Goal: Task Accomplishment & Management: Complete application form

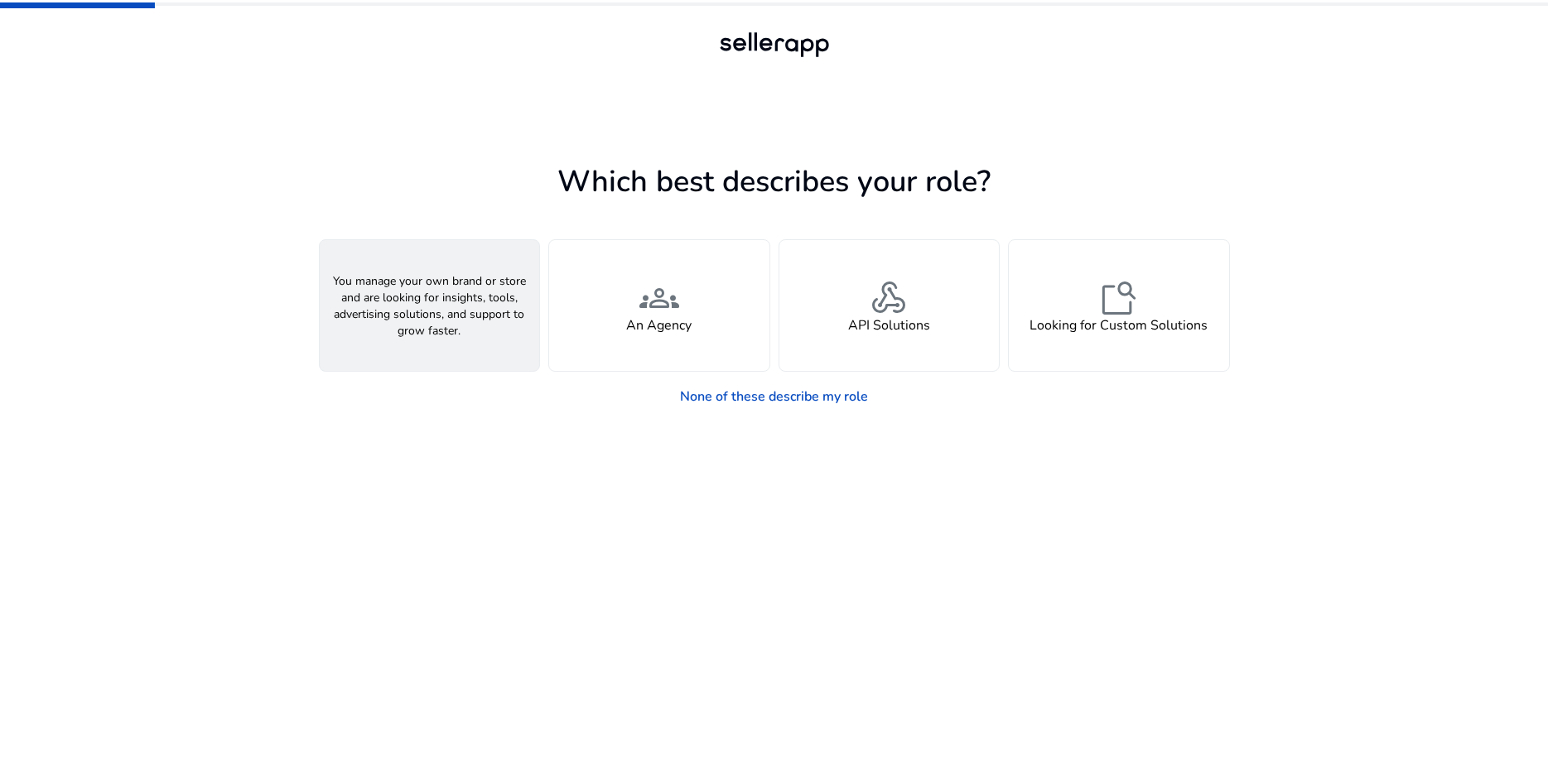
click at [462, 337] on div "person A Seller" at bounding box center [431, 304] width 221 height 130
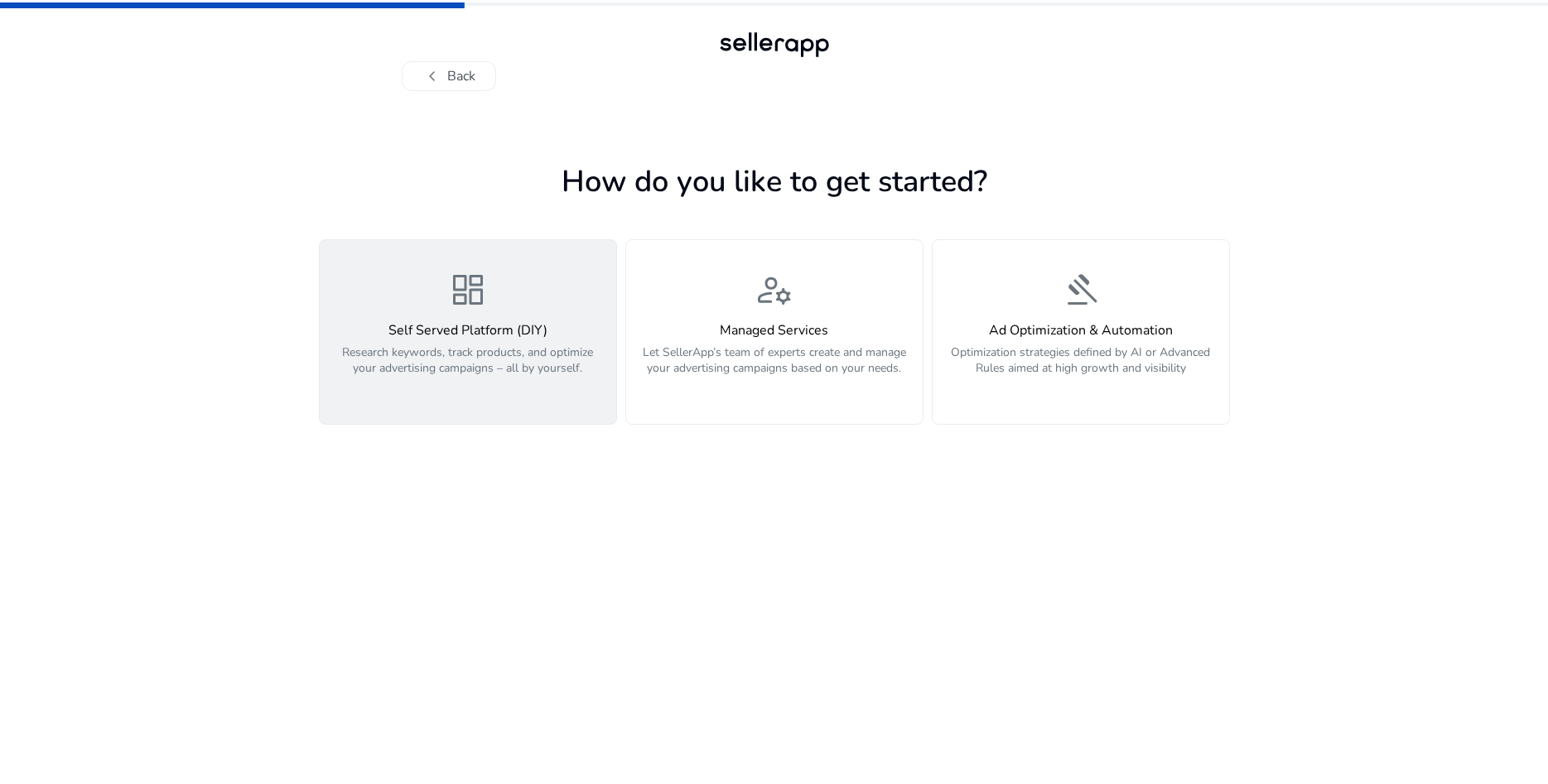
click at [577, 388] on p "Research keywords, track products, and optimize your advertising campaigns – al…" at bounding box center [467, 369] width 276 height 49
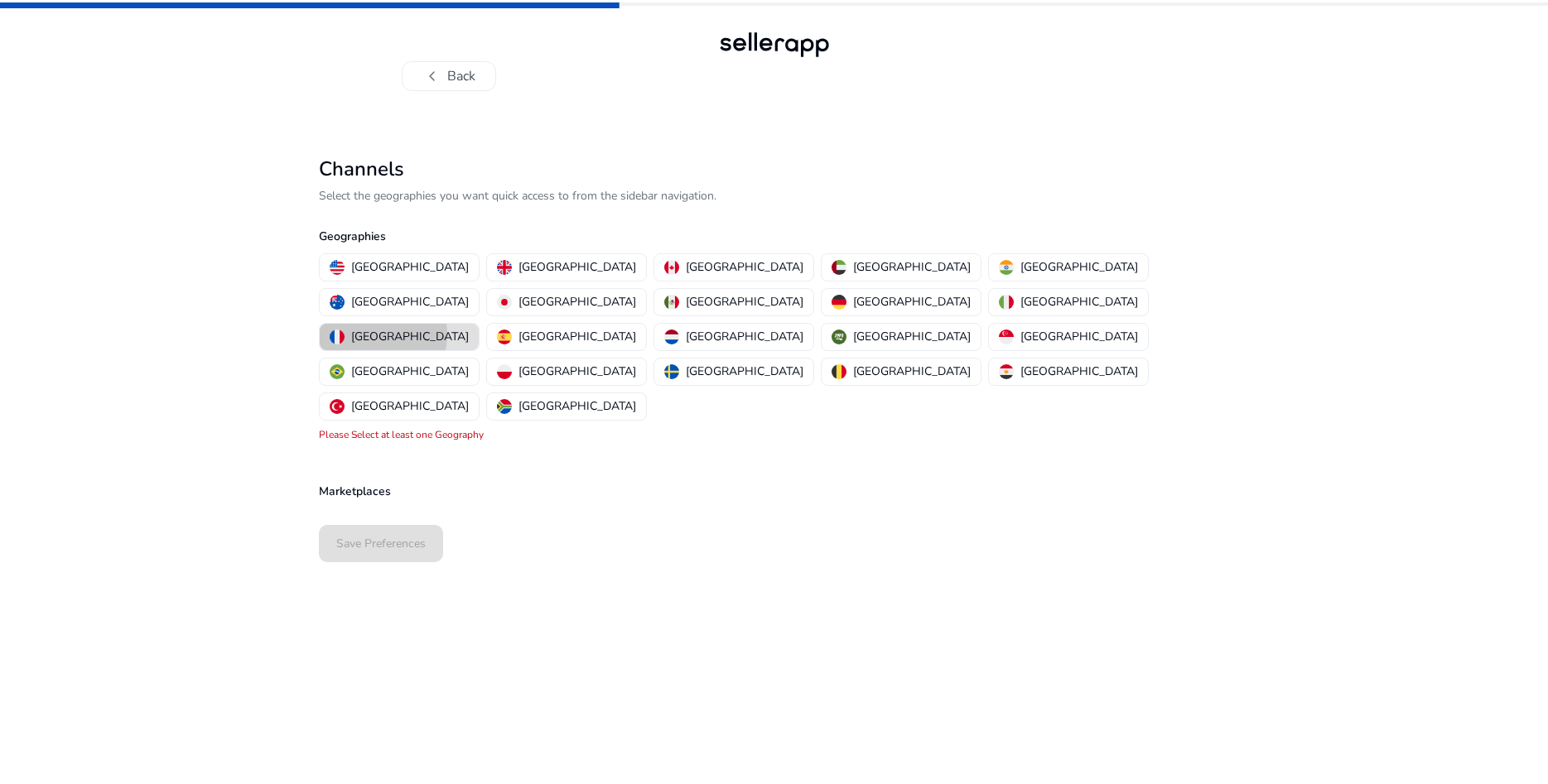
click at [469, 328] on p "[GEOGRAPHIC_DATA]" at bounding box center [410, 336] width 118 height 17
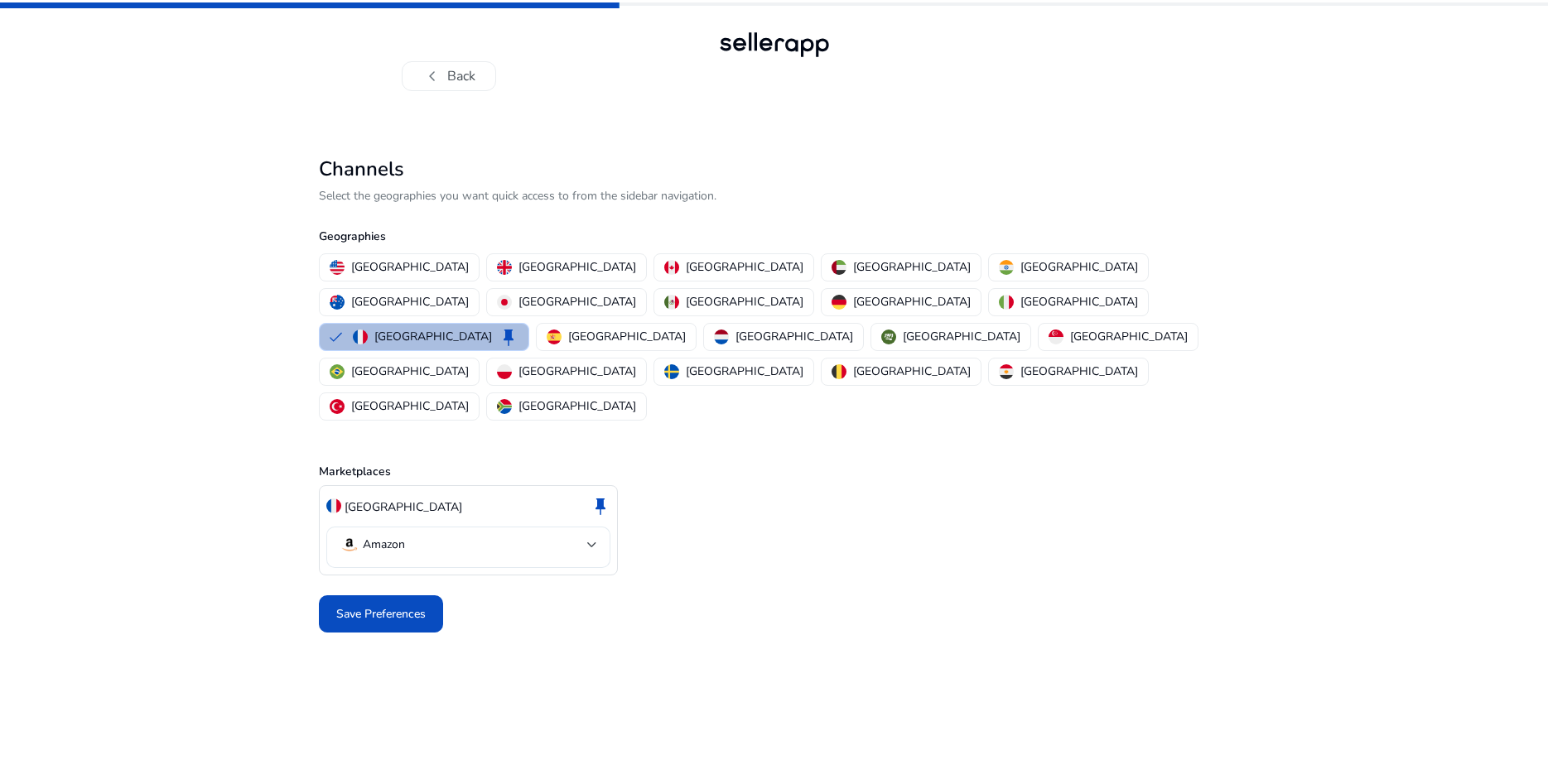
click at [587, 535] on mat-select-trigger "Amazon" at bounding box center [463, 545] width 248 height 20
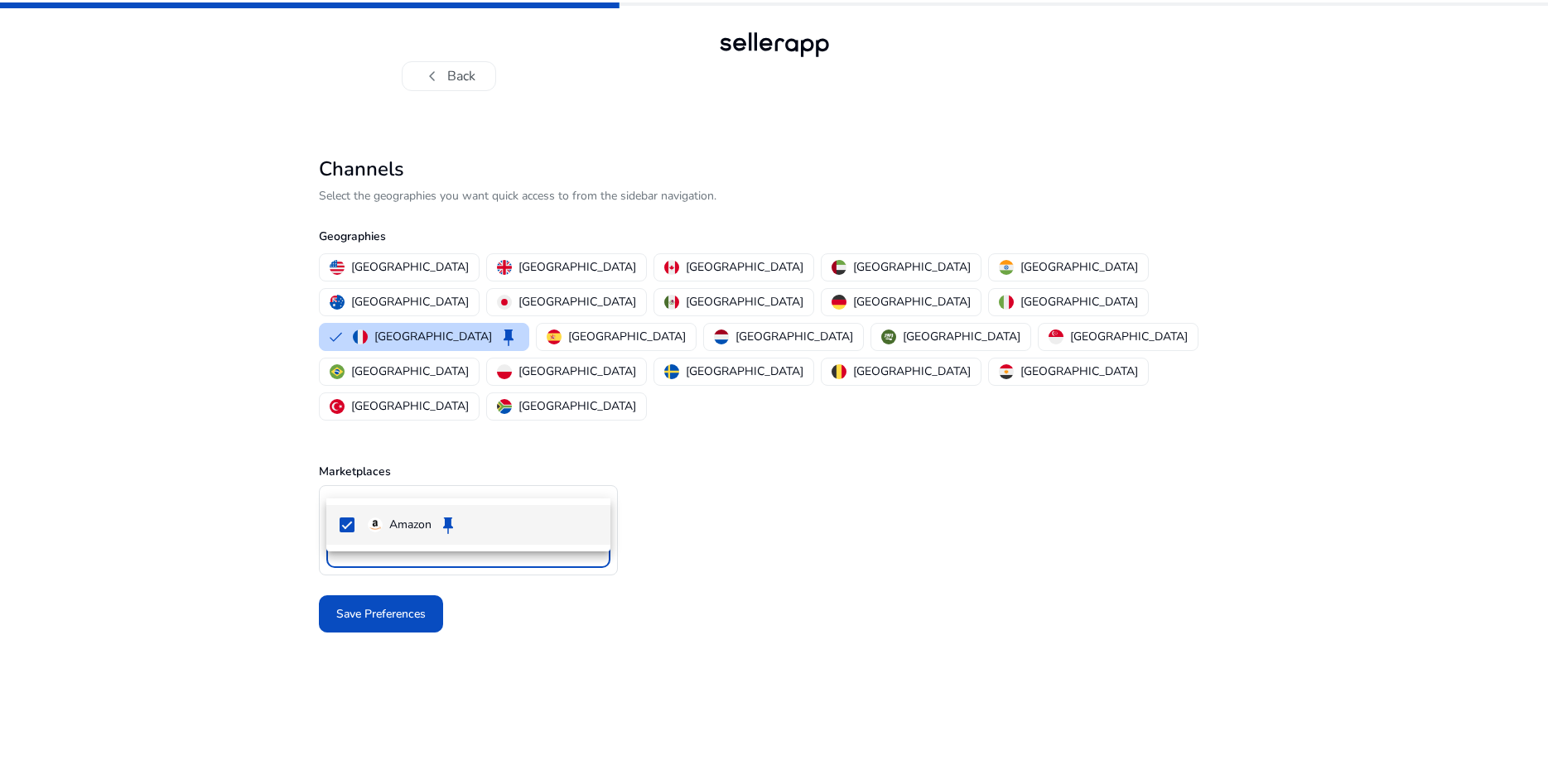
click at [587, 480] on div at bounding box center [774, 392] width 1548 height 784
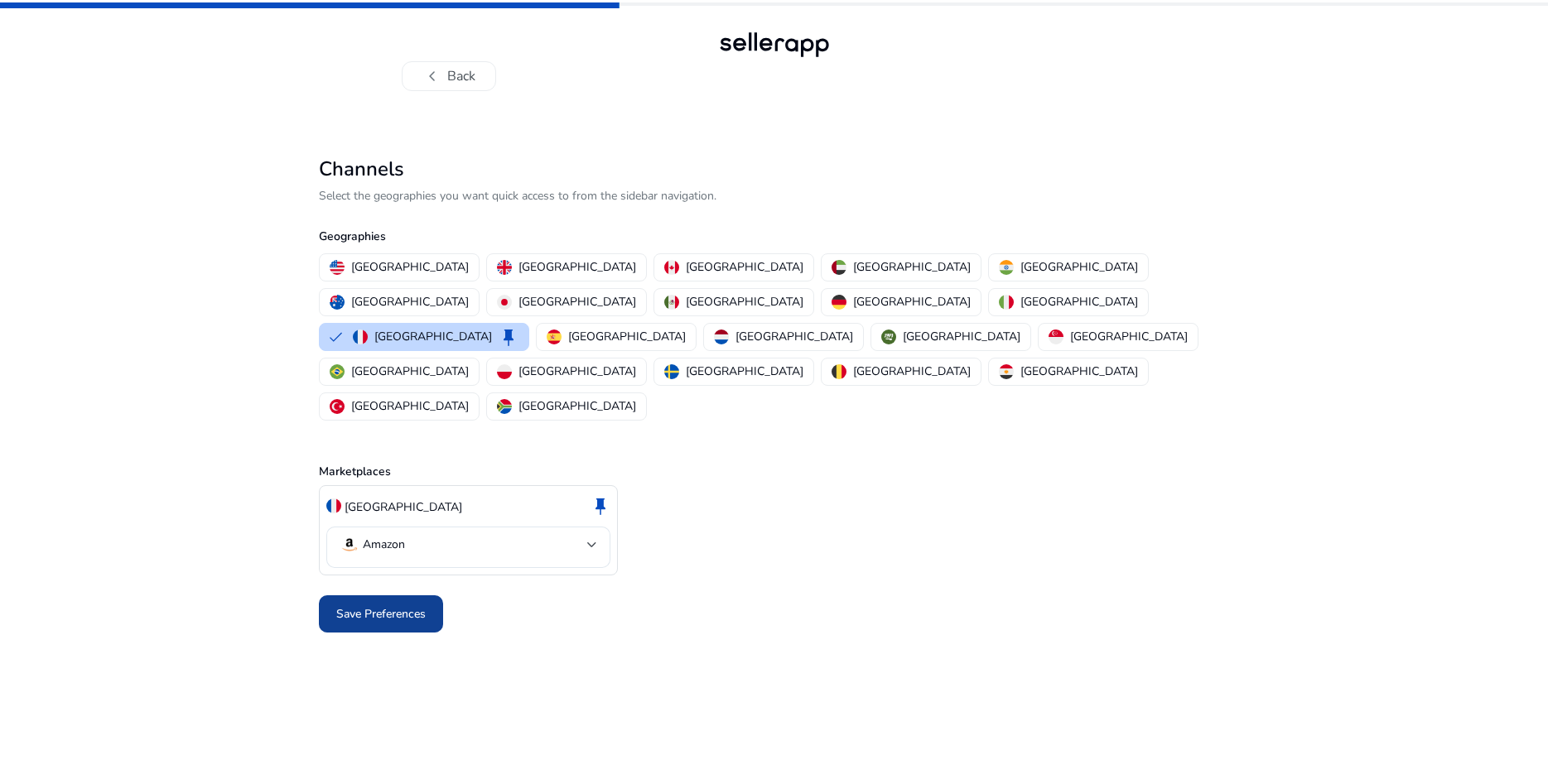
click at [419, 594] on span at bounding box center [381, 614] width 124 height 40
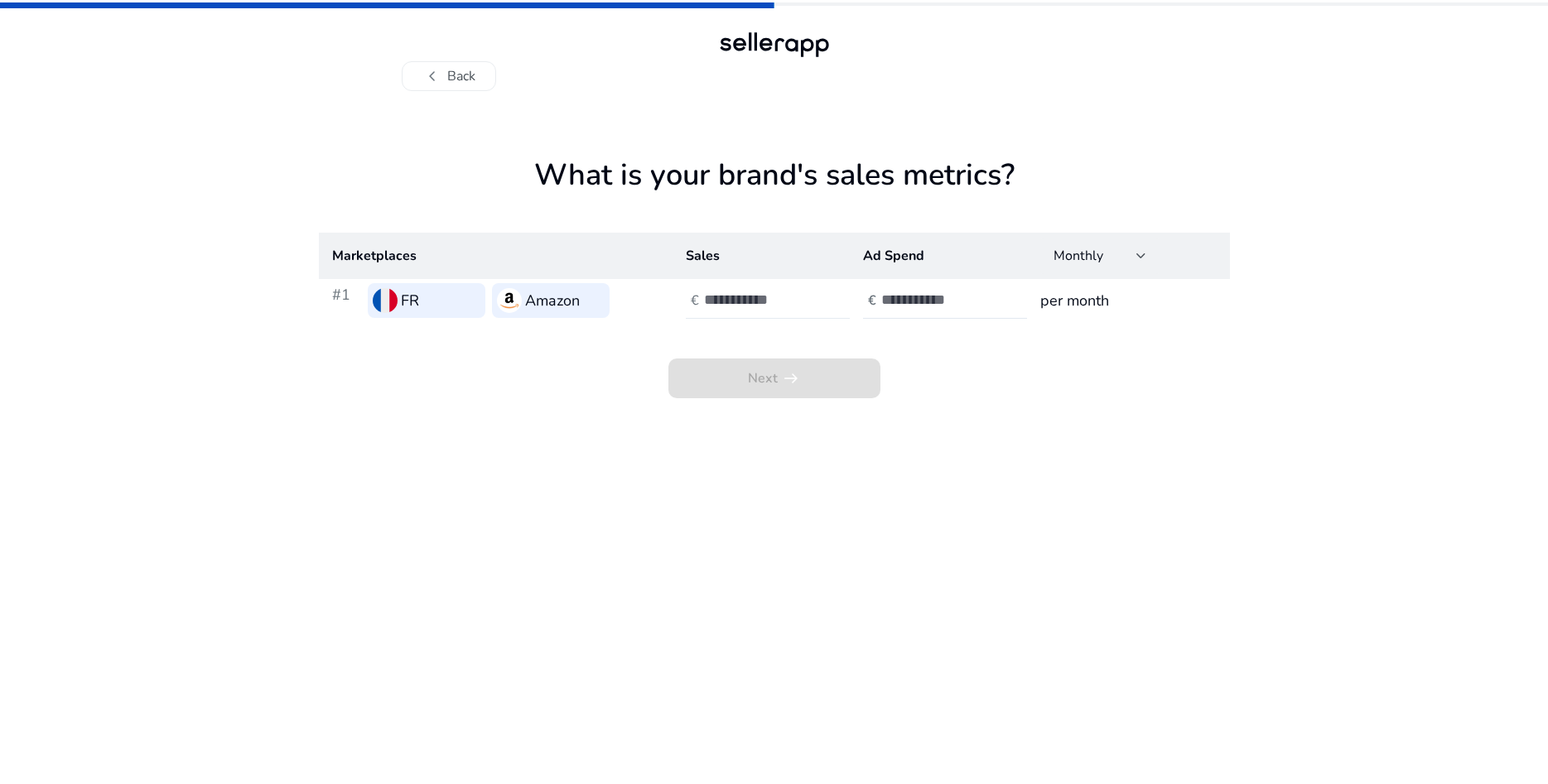
click at [777, 309] on input "number" at bounding box center [760, 300] width 112 height 18
click at [808, 299] on input "*" at bounding box center [760, 300] width 112 height 18
click at [807, 305] on input "*" at bounding box center [760, 300] width 112 height 18
click at [811, 300] on input "*" at bounding box center [760, 300] width 112 height 18
click at [941, 308] on input "number" at bounding box center [937, 300] width 112 height 18
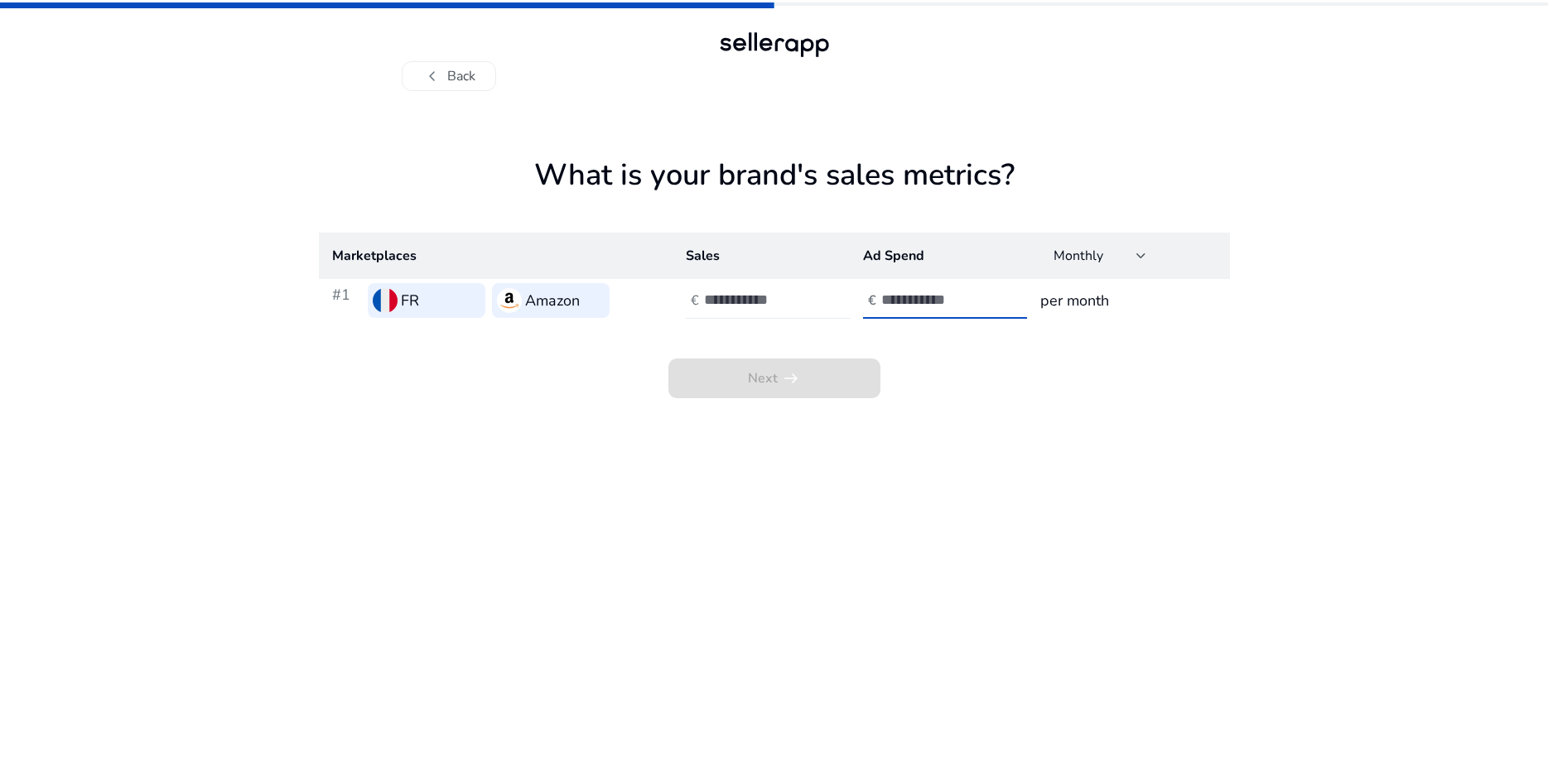
click at [774, 305] on input "*" at bounding box center [760, 300] width 112 height 18
type input "****"
type input "**"
click at [732, 373] on span at bounding box center [774, 378] width 213 height 40
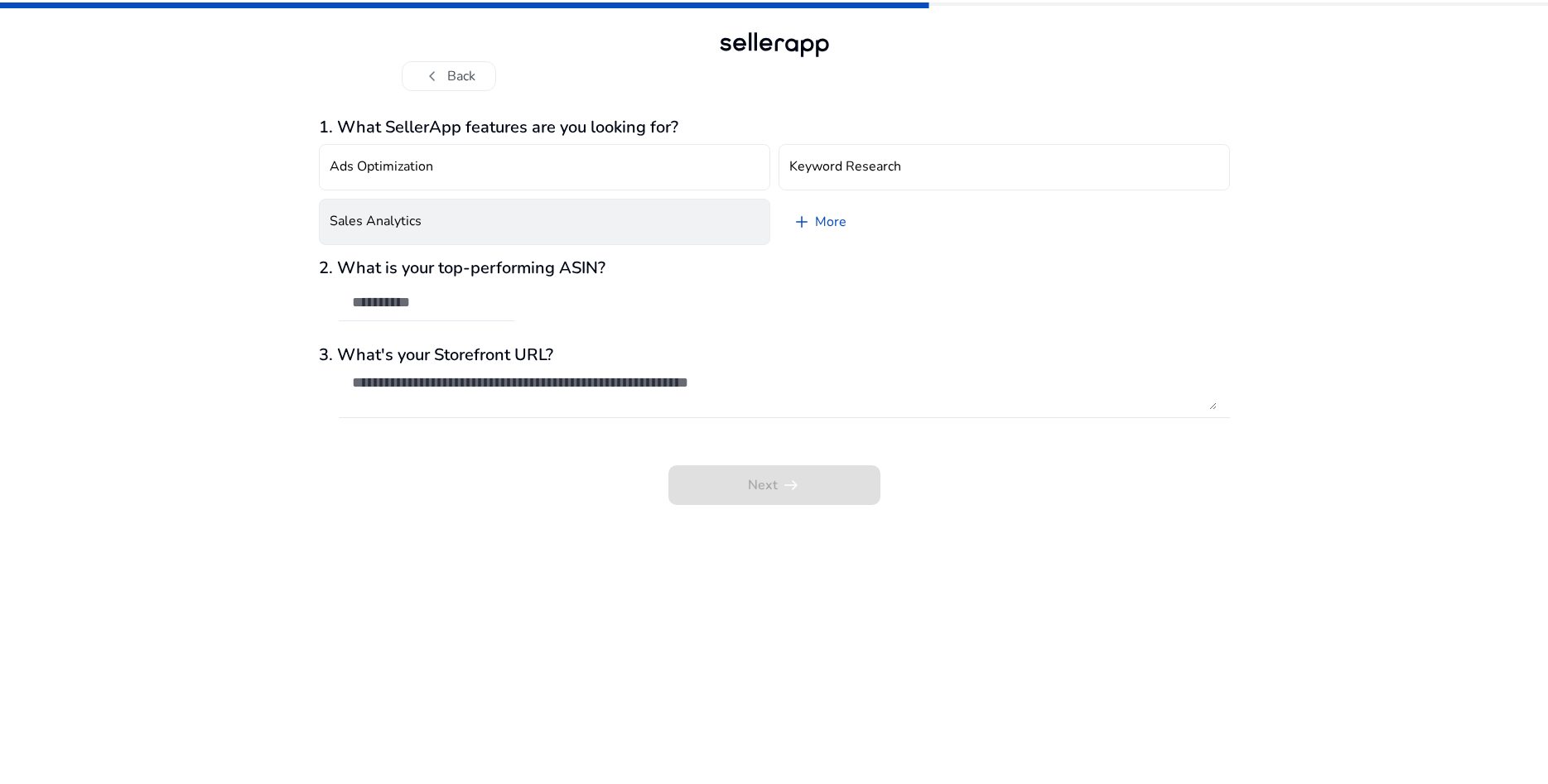
click at [664, 231] on button "Sales Analytics" at bounding box center [545, 222] width 452 height 46
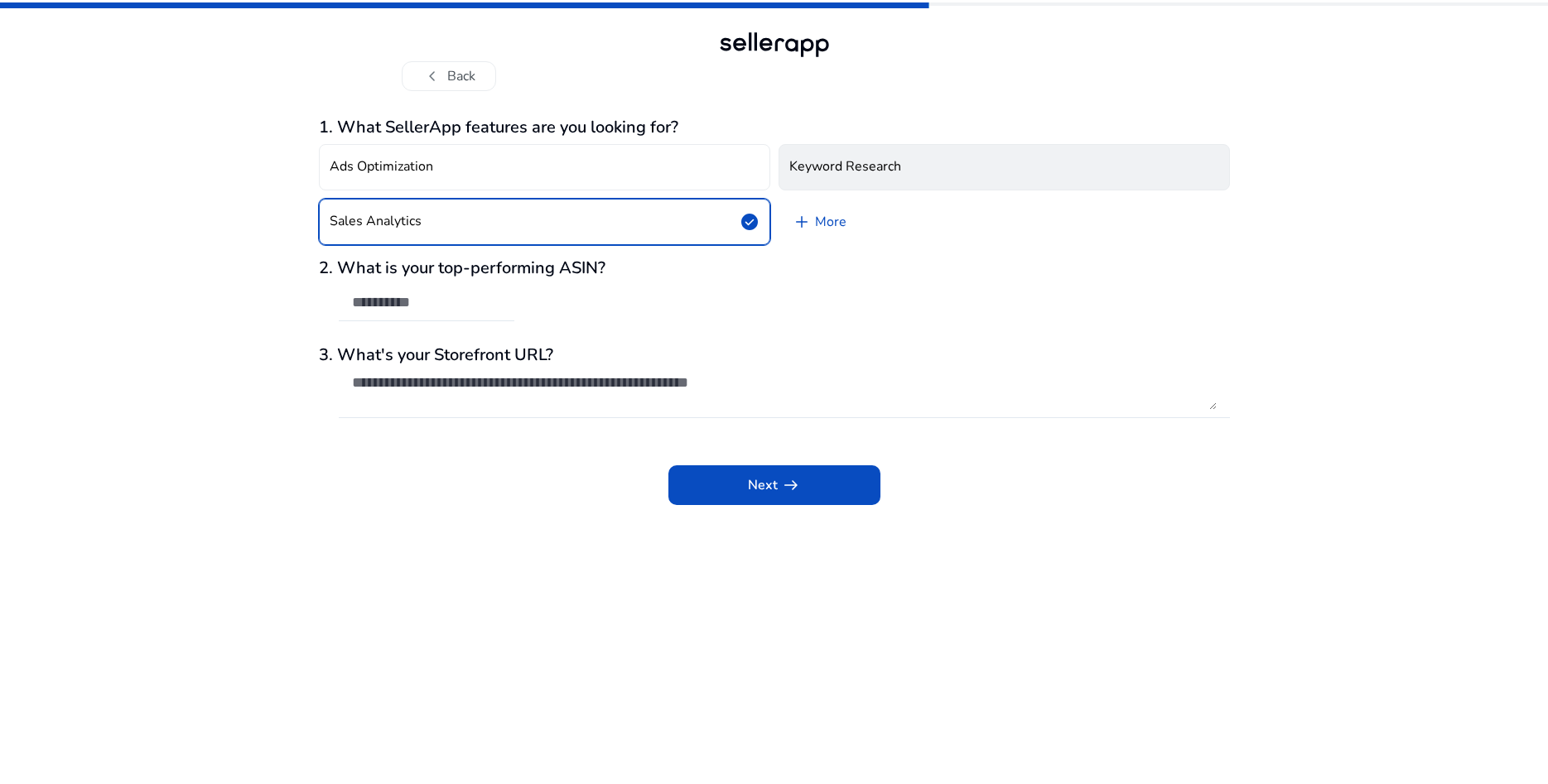
click at [831, 182] on button "Keyword Research" at bounding box center [1004, 167] width 452 height 46
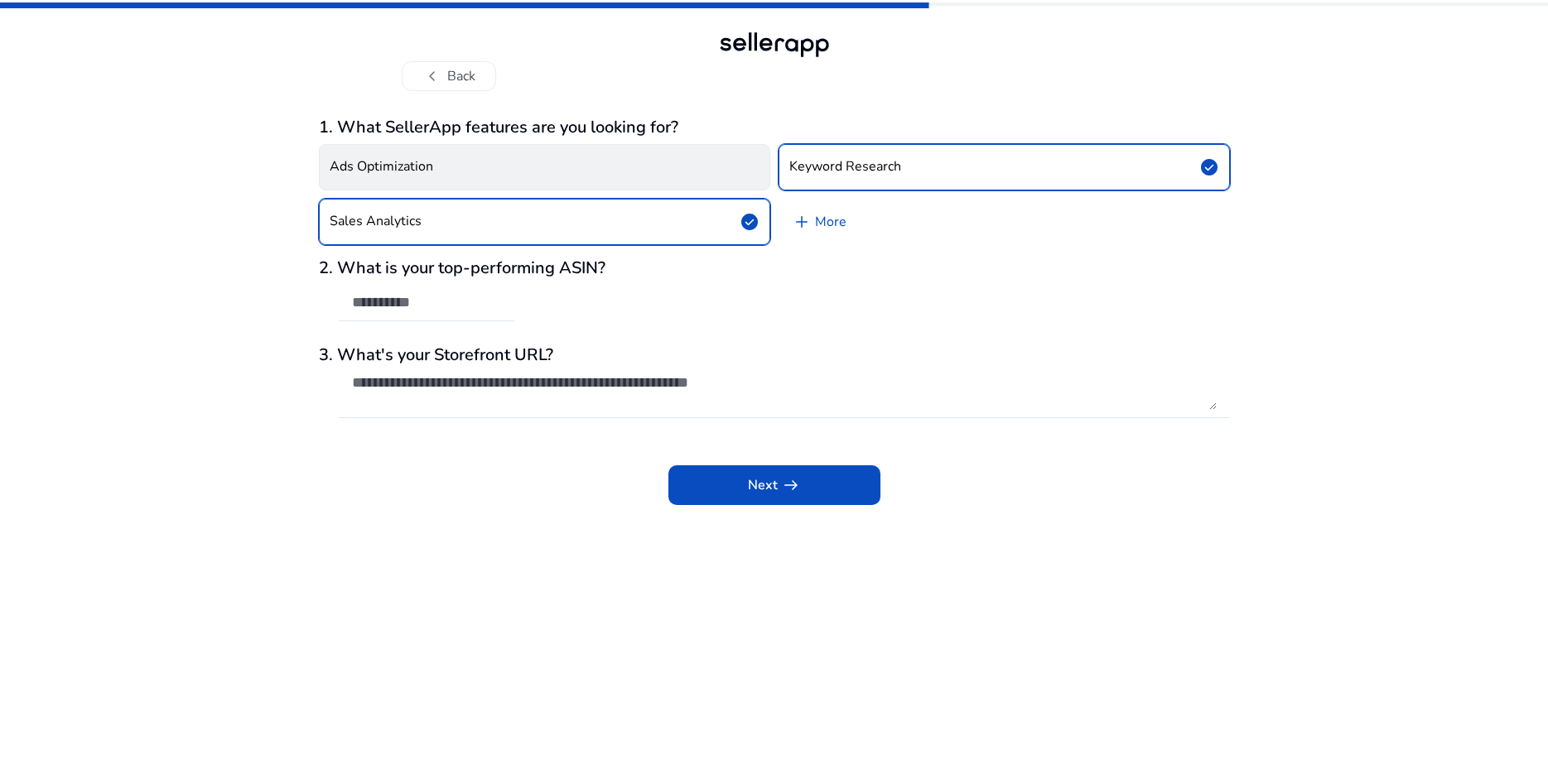
click at [693, 167] on button "Ads Optimization" at bounding box center [545, 167] width 452 height 46
click at [449, 309] on input "text" at bounding box center [426, 303] width 149 height 18
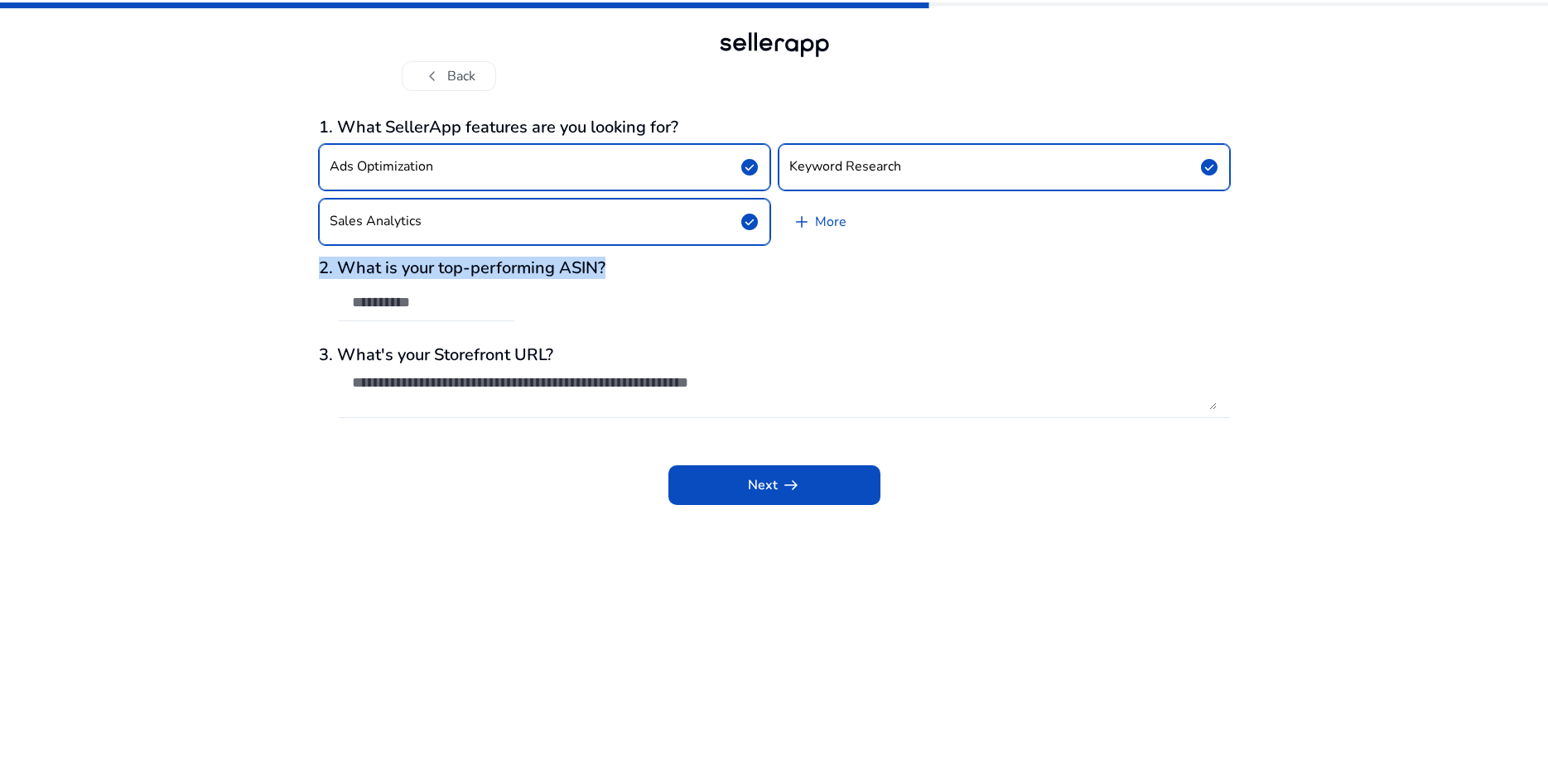
drag, startPoint x: 625, startPoint y: 270, endPoint x: 322, endPoint y: 270, distance: 303.0
click at [322, 270] on h3 "2. What is your top-performing ASIN?" at bounding box center [774, 268] width 911 height 20
copy h3 "2. What is your top-performing ASIN?"
click at [420, 322] on div at bounding box center [426, 329] width 176 height 17
drag, startPoint x: 424, startPoint y: 311, endPoint x: 446, endPoint y: 308, distance: 22.2
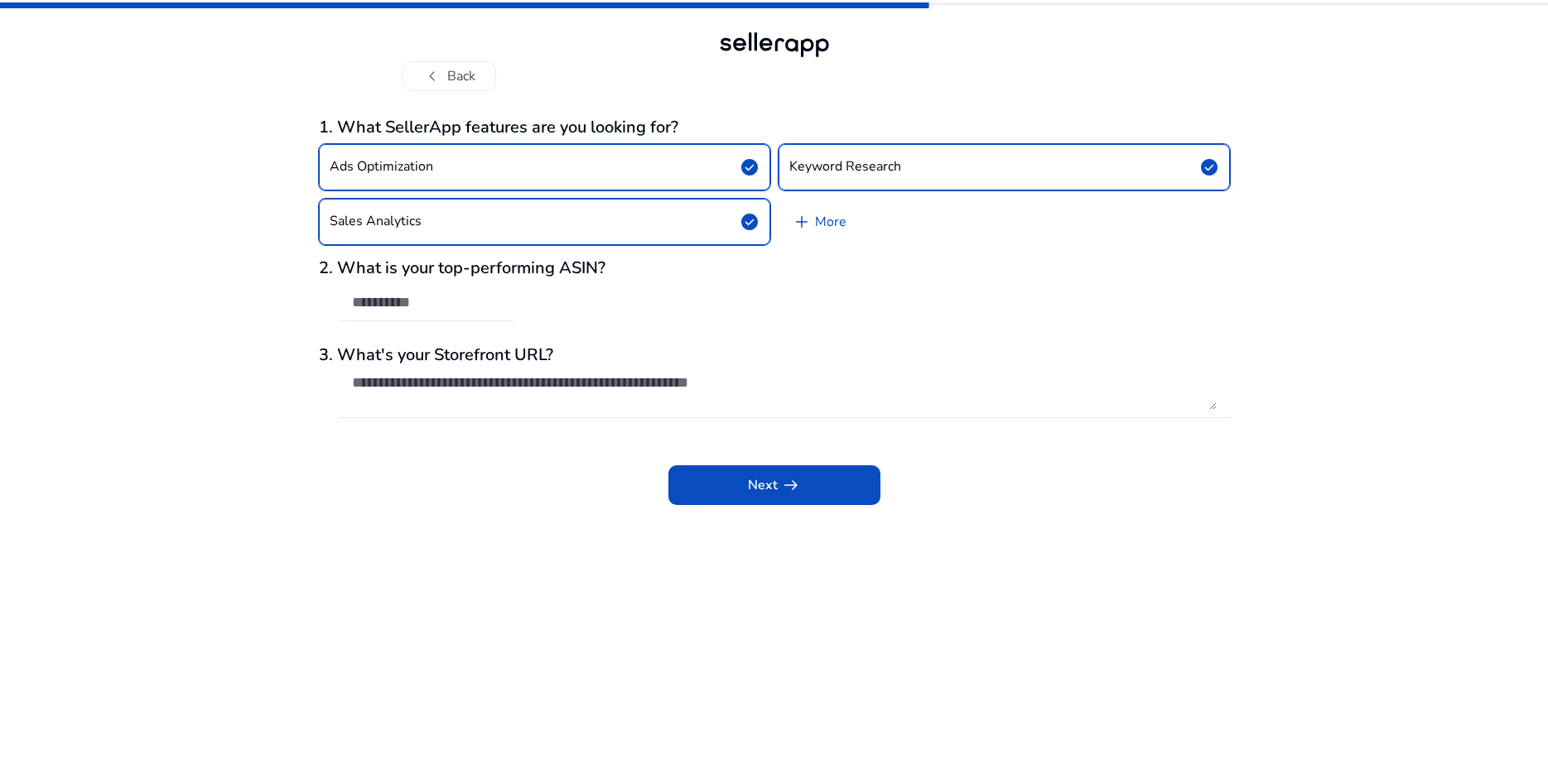
click at [426, 311] on input "text" at bounding box center [426, 303] width 149 height 18
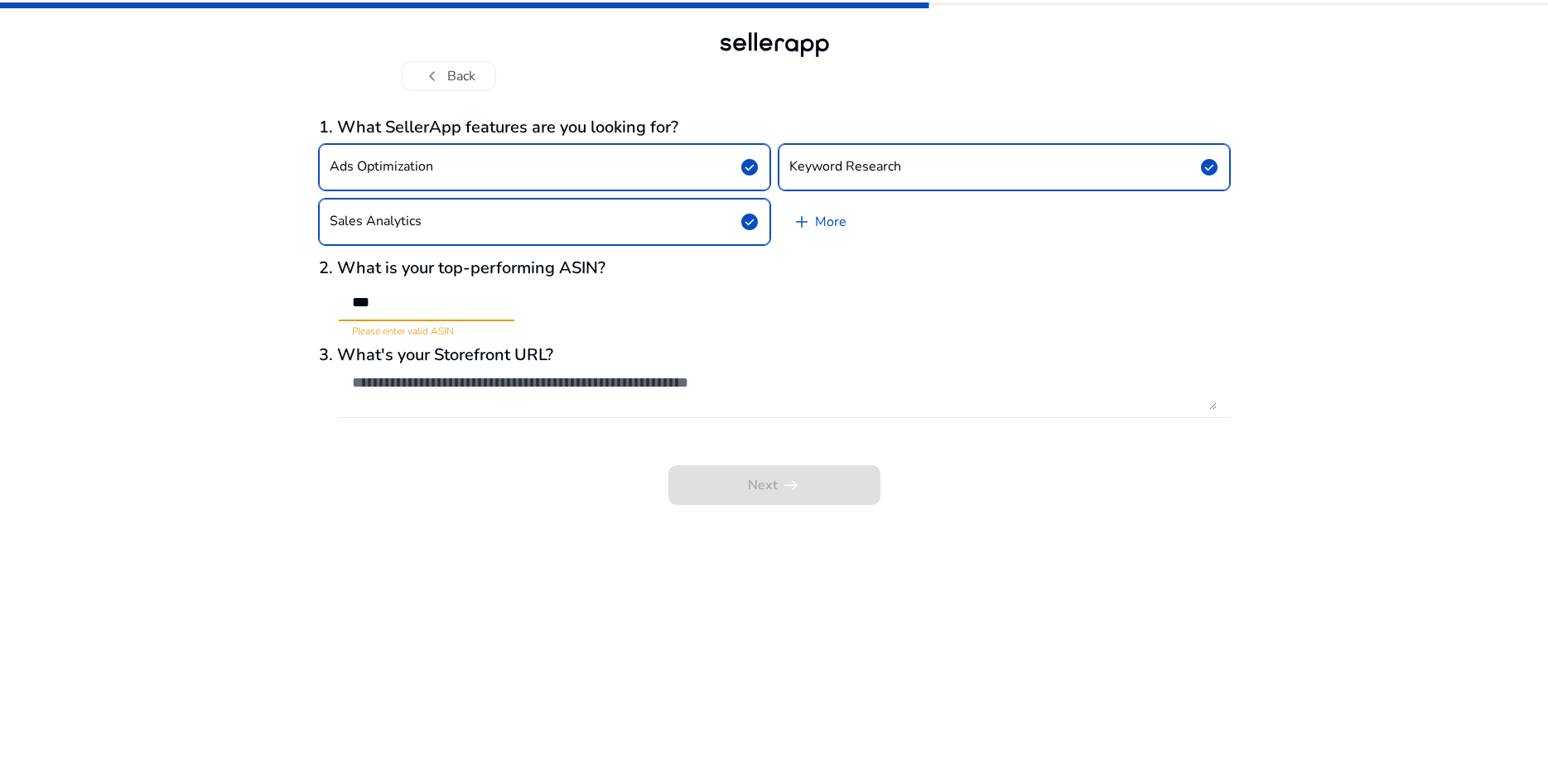
type input "***"
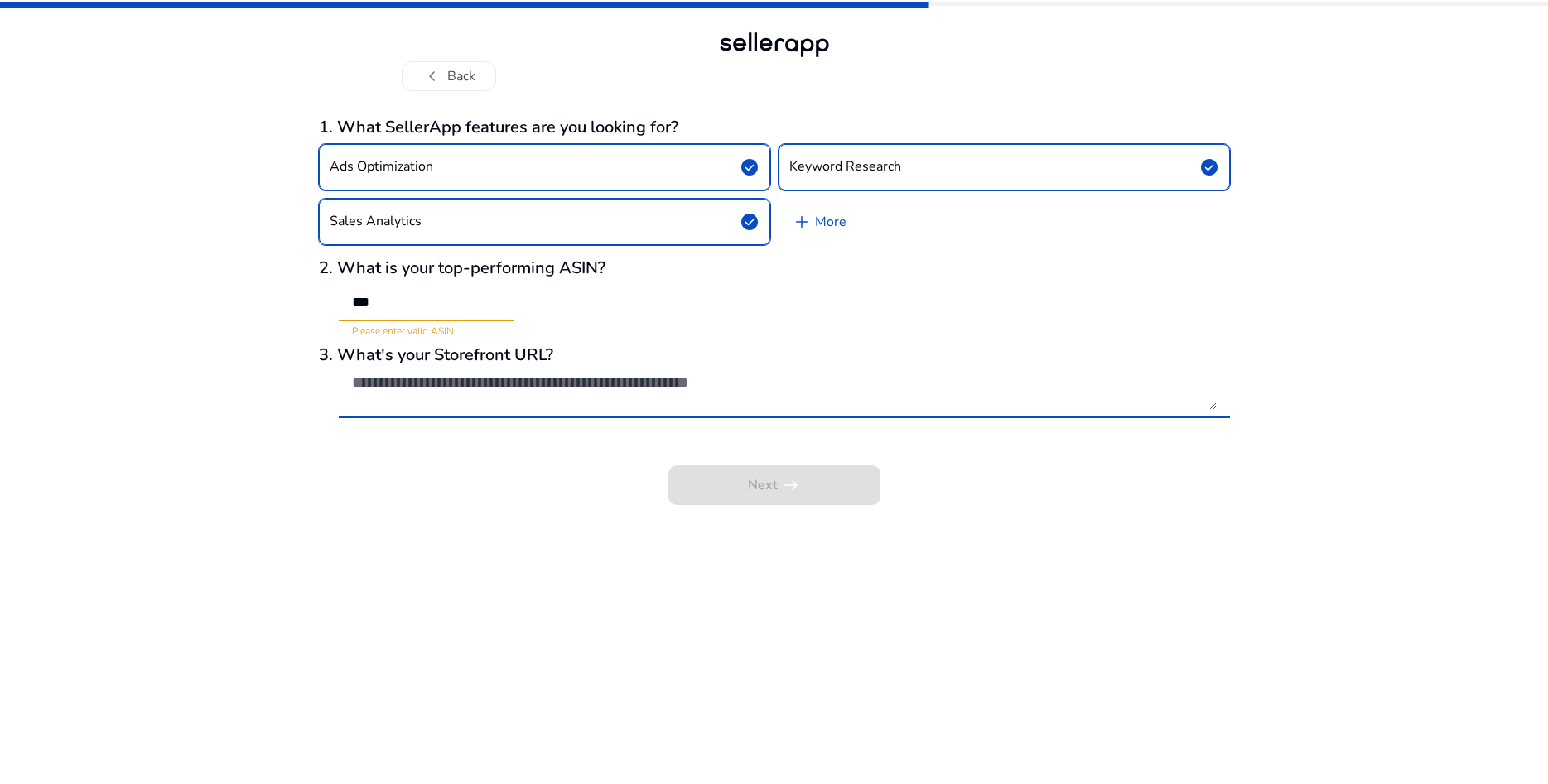
click at [1217, 402] on div at bounding box center [784, 392] width 891 height 53
click at [1217, 404] on div at bounding box center [784, 392] width 891 height 53
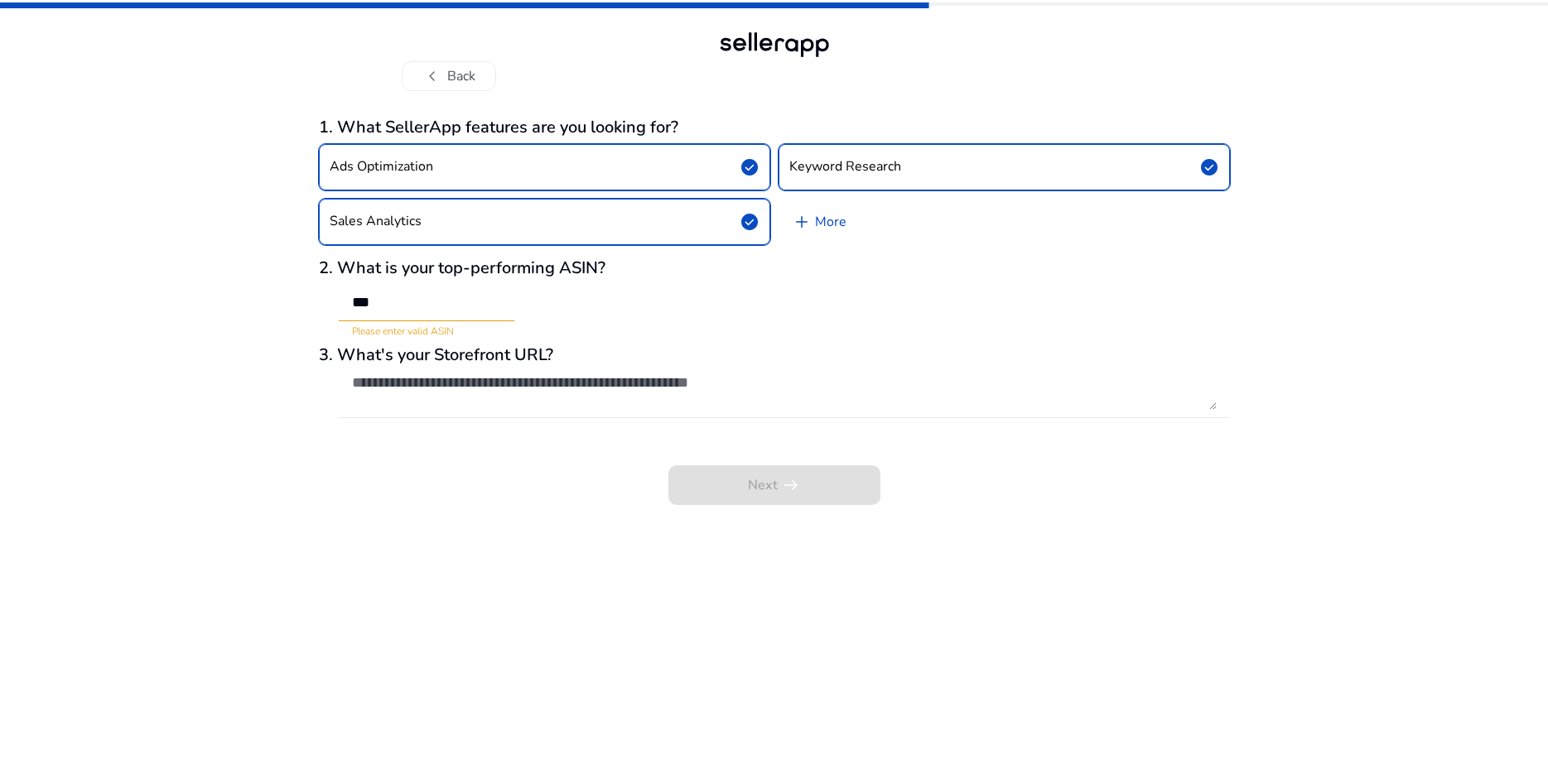
click at [1217, 404] on div at bounding box center [784, 392] width 891 height 53
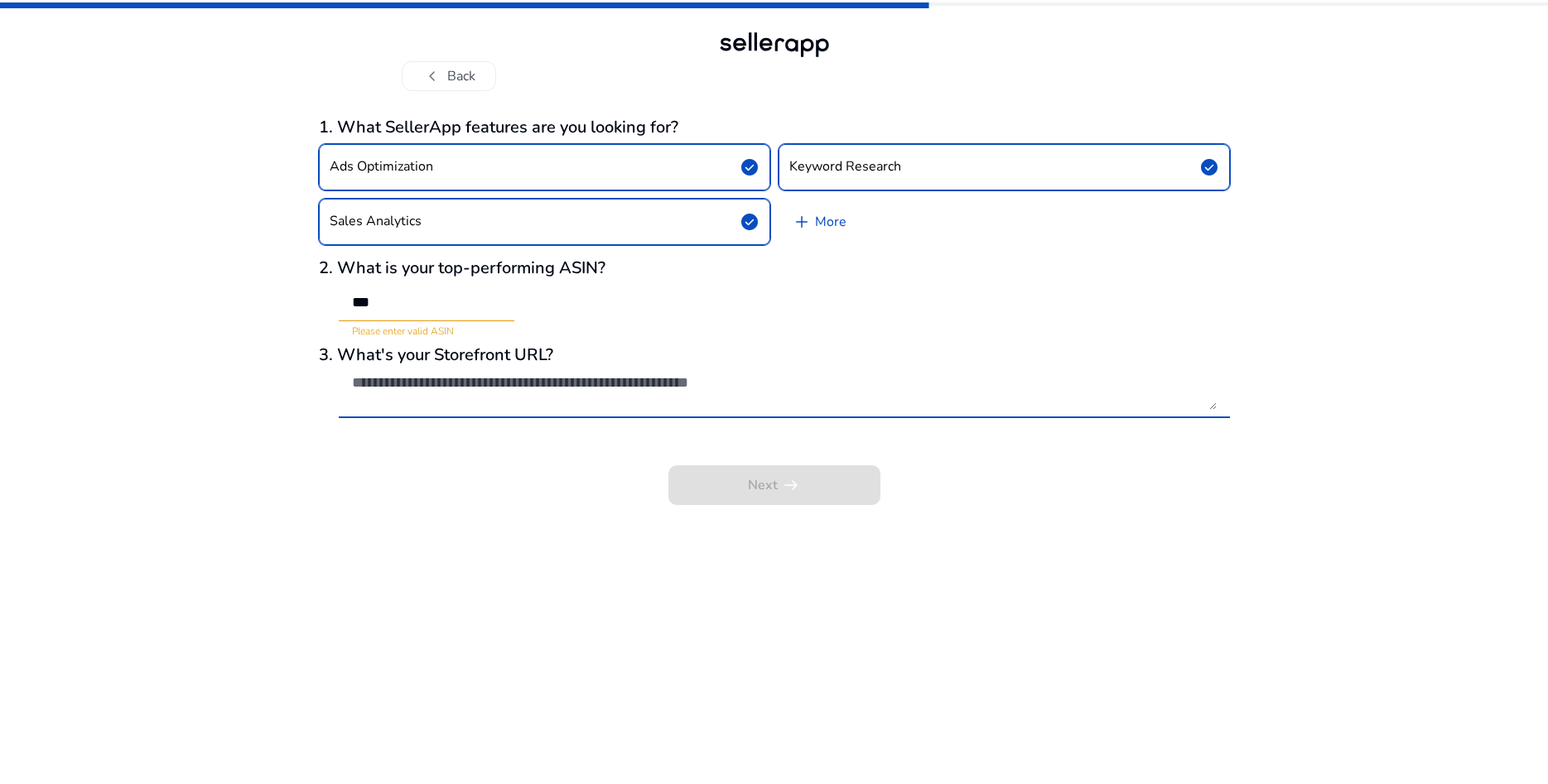
click at [889, 388] on textarea at bounding box center [784, 392] width 865 height 36
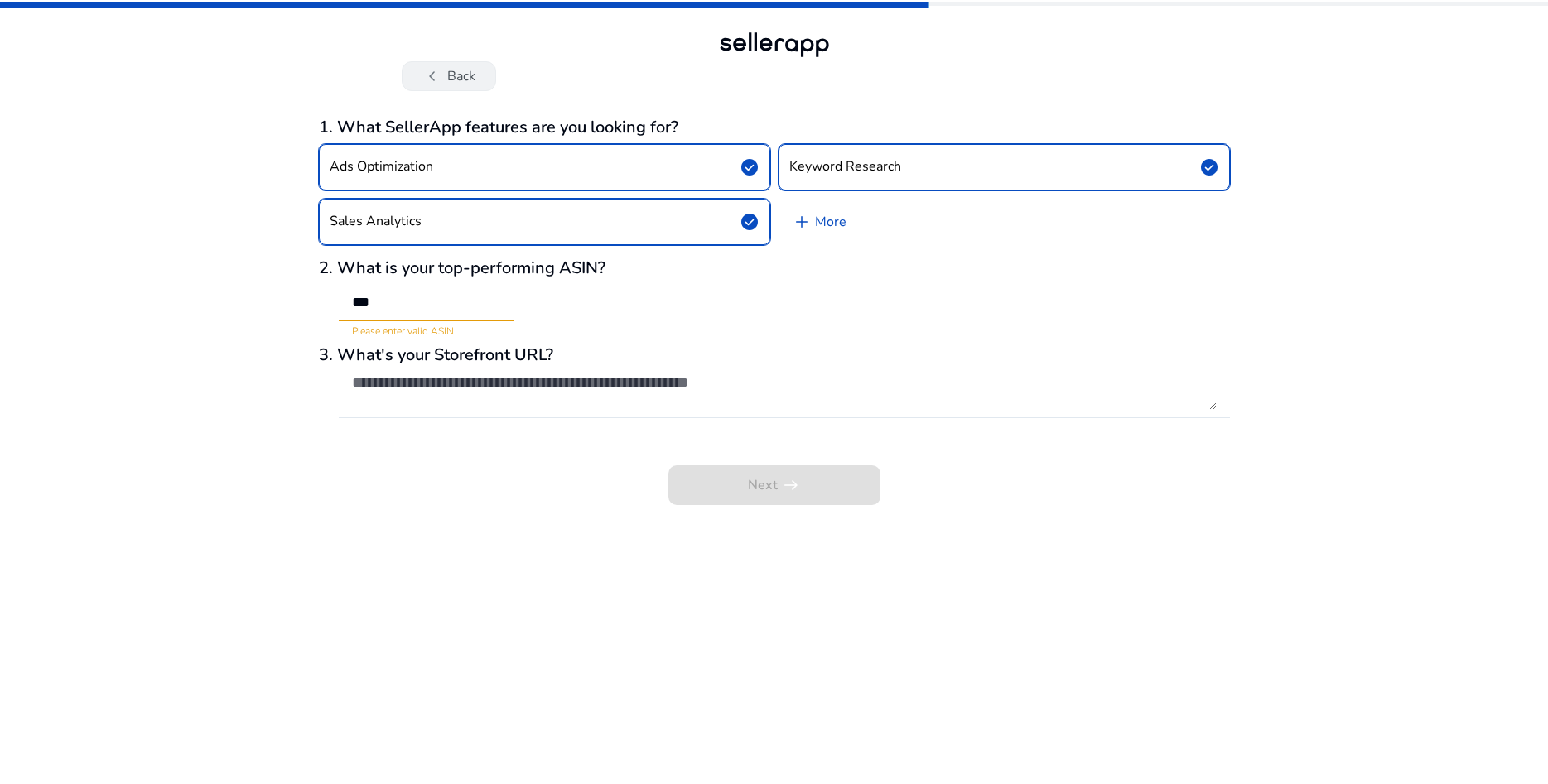
click at [438, 63] on button "chevron_left Back" at bounding box center [449, 76] width 95 height 30
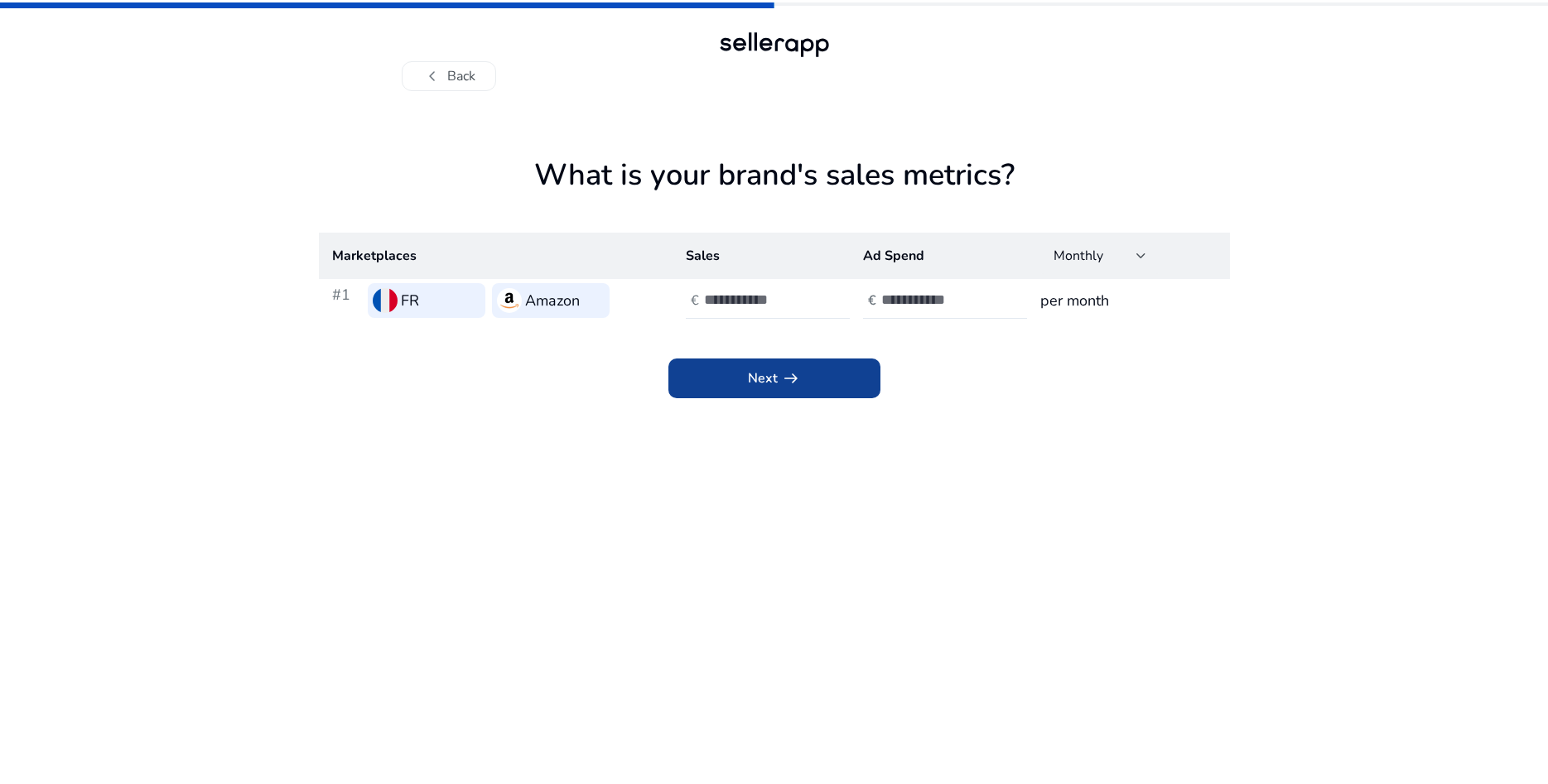
click at [750, 381] on span "Next arrow_right_alt" at bounding box center [774, 378] width 53 height 20
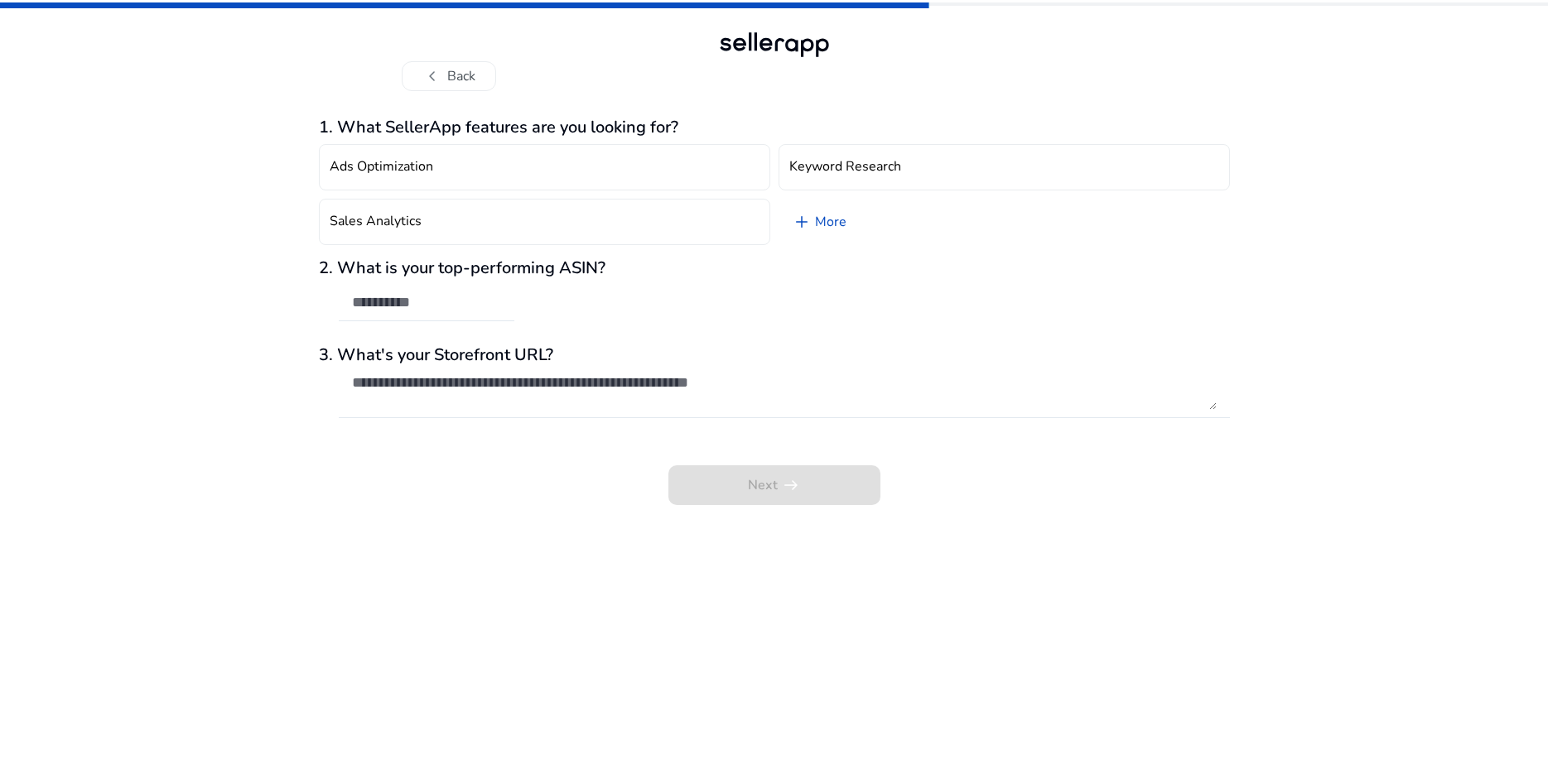
click at [750, 381] on textarea at bounding box center [784, 392] width 865 height 36
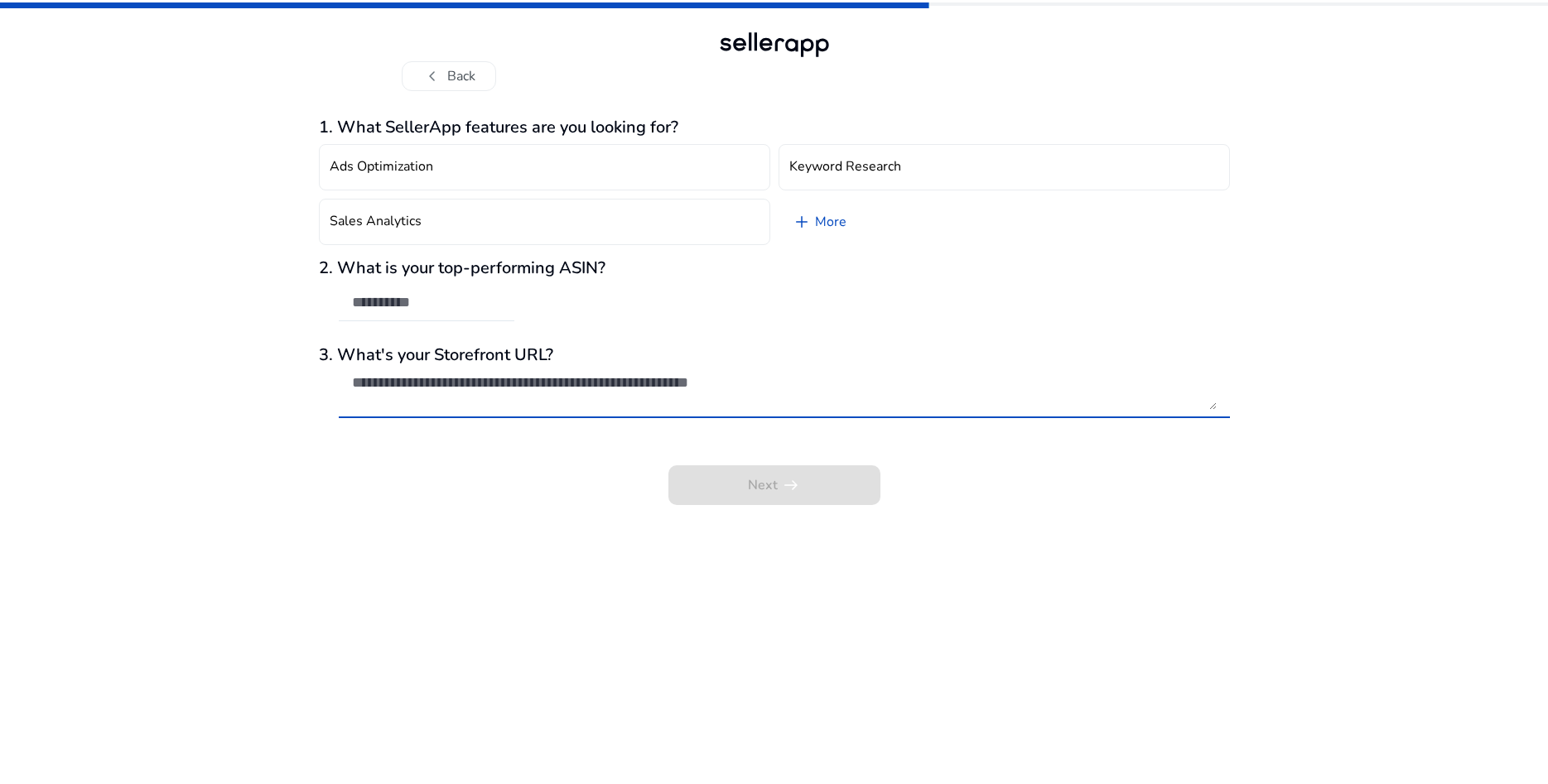
drag, startPoint x: 868, startPoint y: 390, endPoint x: -150, endPoint y: 249, distance: 1027.7
click at [352, 374] on textarea at bounding box center [784, 392] width 865 height 36
